Goal: Task Accomplishment & Management: Use online tool/utility

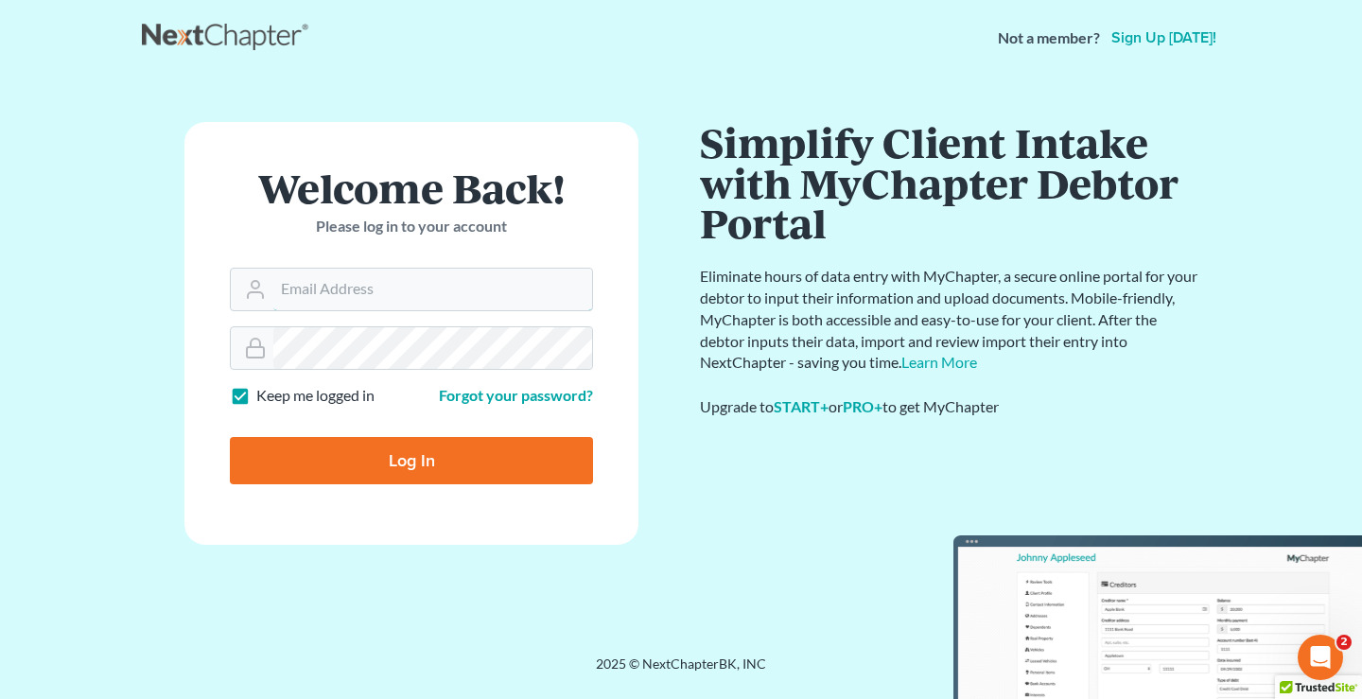
type input "jmerino@dannlaw.com"
click at [429, 432] on div "Log In" at bounding box center [411, 453] width 363 height 62
click at [400, 452] on input "Log In" at bounding box center [411, 460] width 363 height 47
type input "Thinking..."
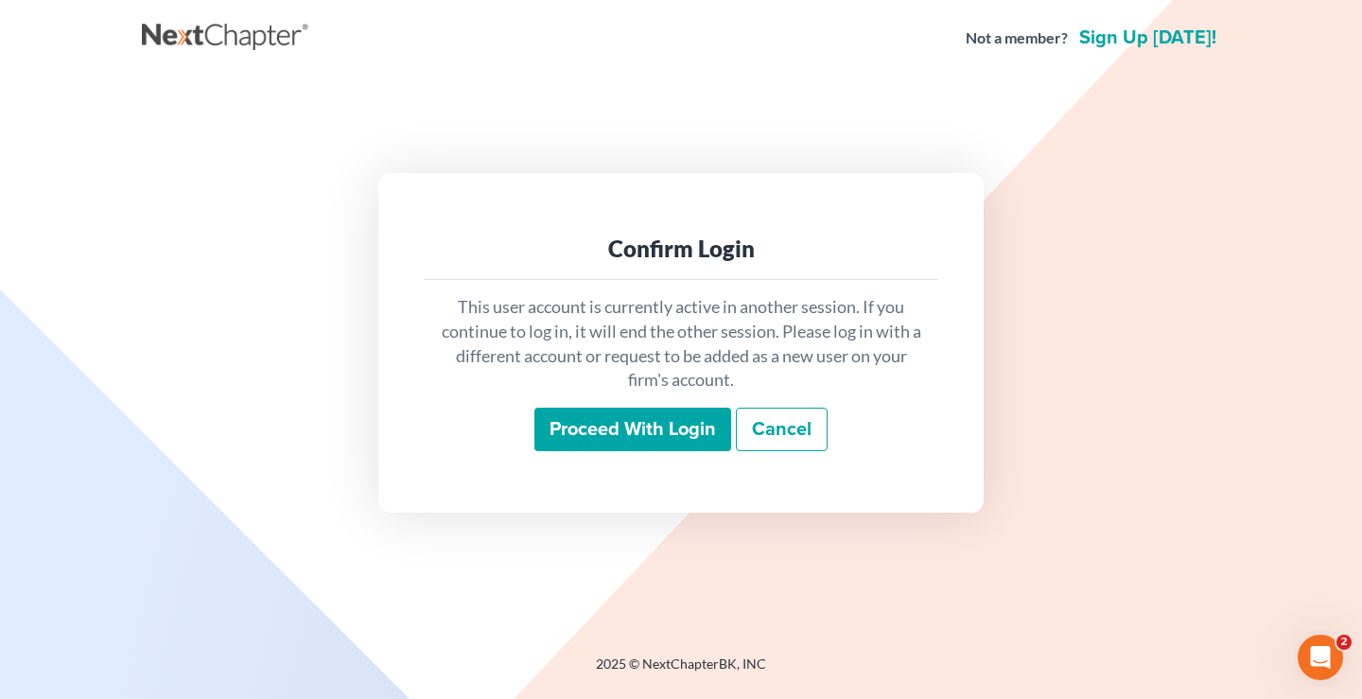
click at [631, 441] on input "Proceed with login" at bounding box center [633, 430] width 197 height 44
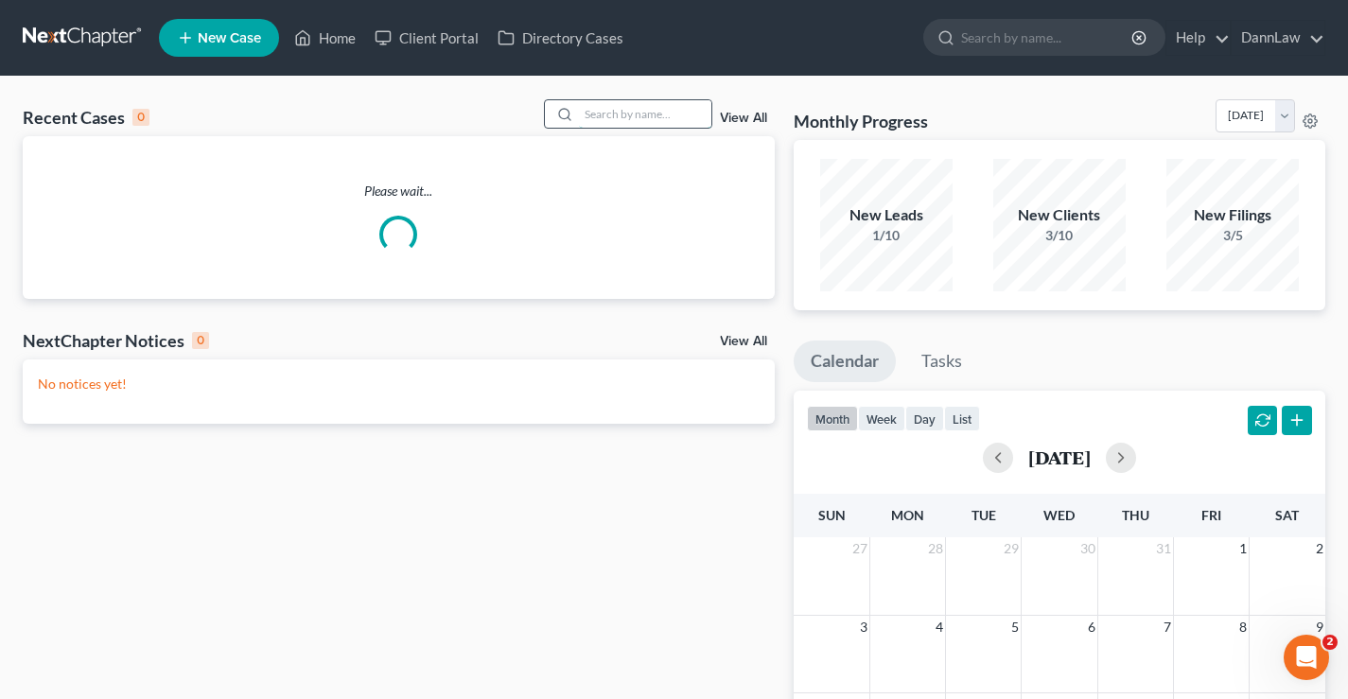
click at [602, 106] on input "search" at bounding box center [645, 113] width 132 height 27
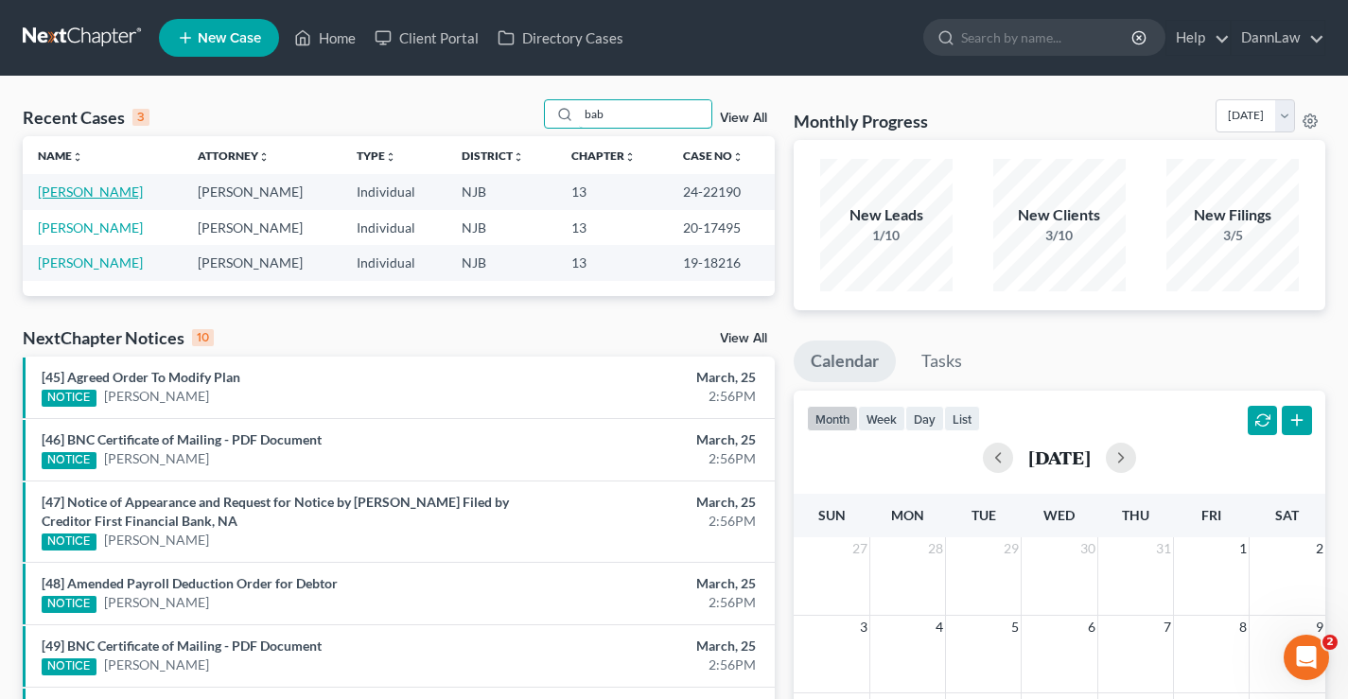
type input "bab"
click at [122, 192] on link "[PERSON_NAME]" at bounding box center [90, 192] width 105 height 16
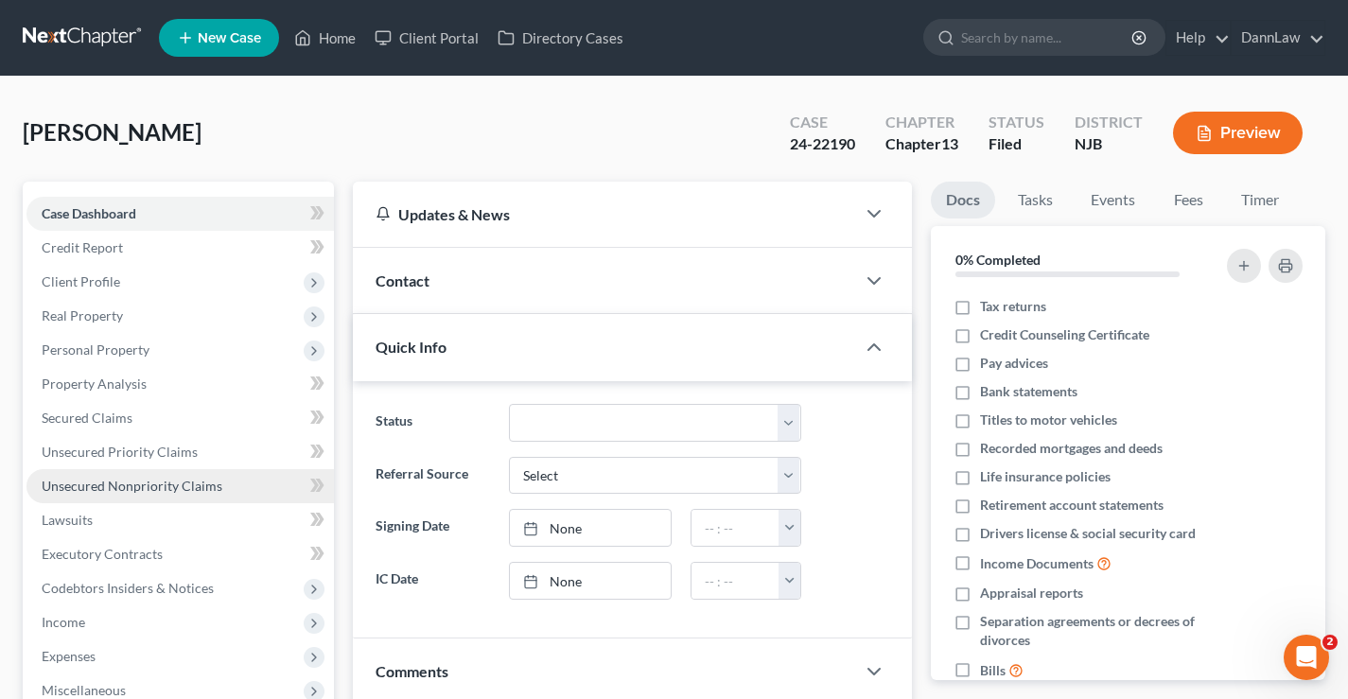
click at [155, 488] on span "Unsecured Nonpriority Claims" at bounding box center [132, 486] width 181 height 16
